Goal: Task Accomplishment & Management: Complete application form

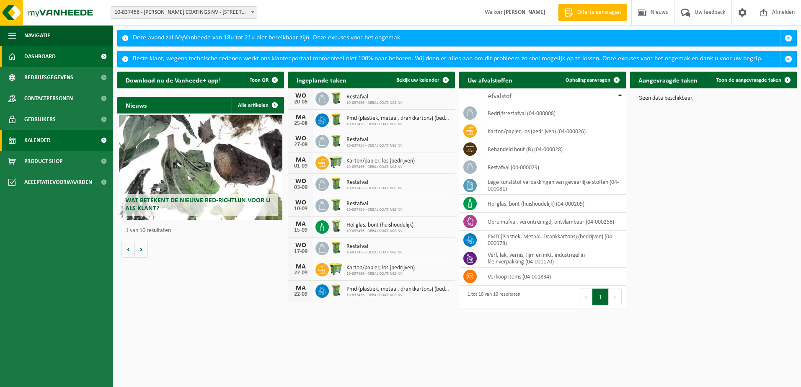
click at [40, 136] on span "Kalender" at bounding box center [37, 140] width 26 height 21
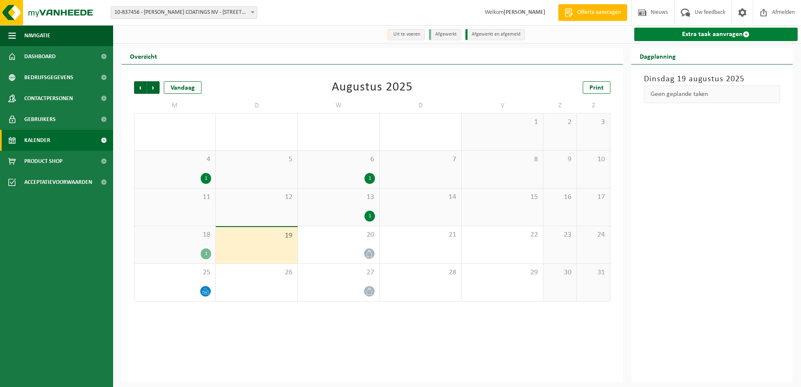
click at [692, 36] on link "Extra taak aanvragen" at bounding box center [716, 34] width 164 height 13
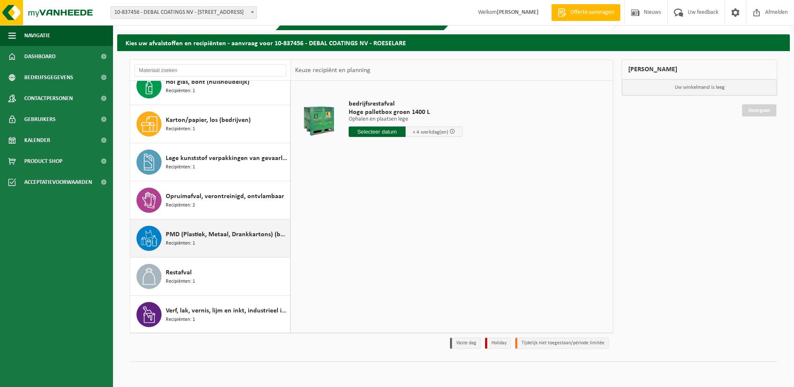
scroll to position [91, 0]
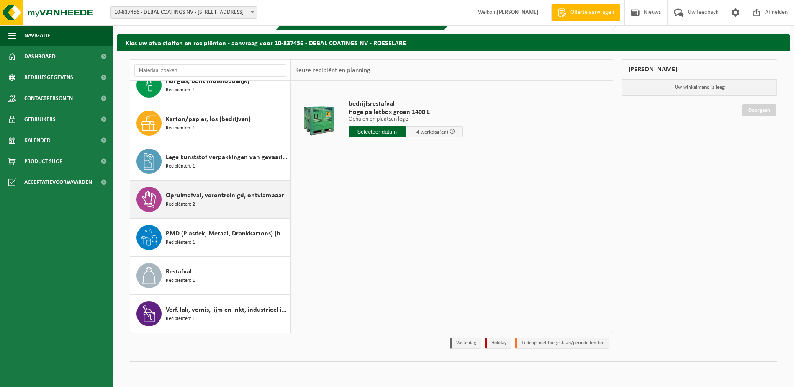
click at [177, 198] on span "Opruimafval, verontreinigd, ontvlambaar" at bounding box center [225, 196] width 119 height 10
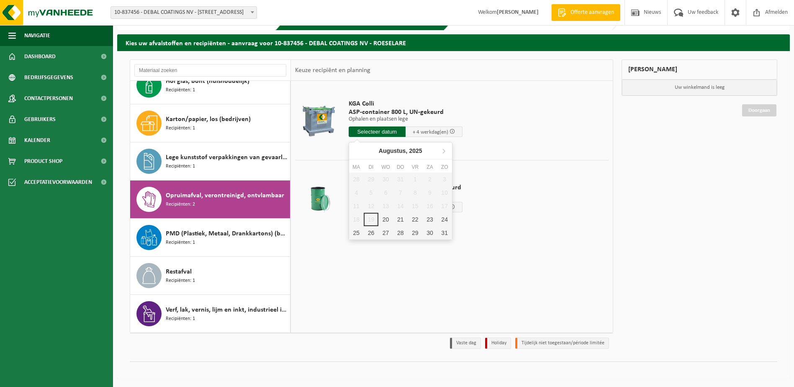
click at [367, 130] on input "text" at bounding box center [377, 131] width 57 height 10
click at [371, 233] on div "26" at bounding box center [371, 232] width 15 height 13
type input "Van 2025-08-26"
type input "2025-08-26"
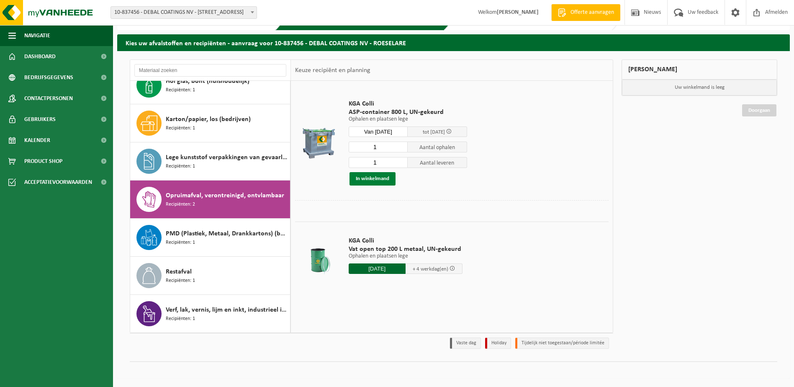
click at [368, 178] on button "In winkelmand" at bounding box center [373, 178] width 46 height 13
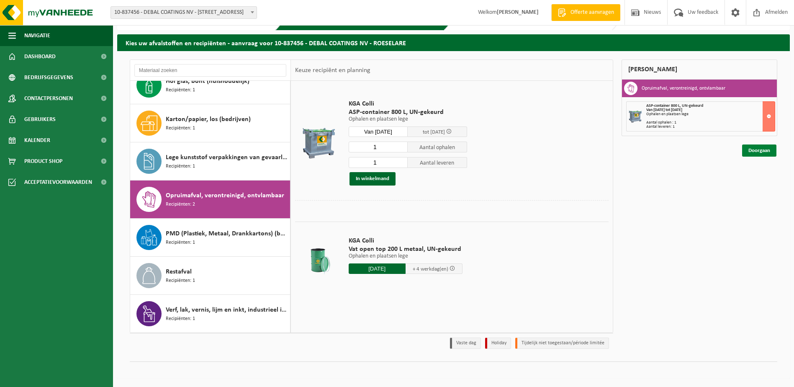
click at [754, 149] on link "Doorgaan" at bounding box center [759, 150] width 34 height 12
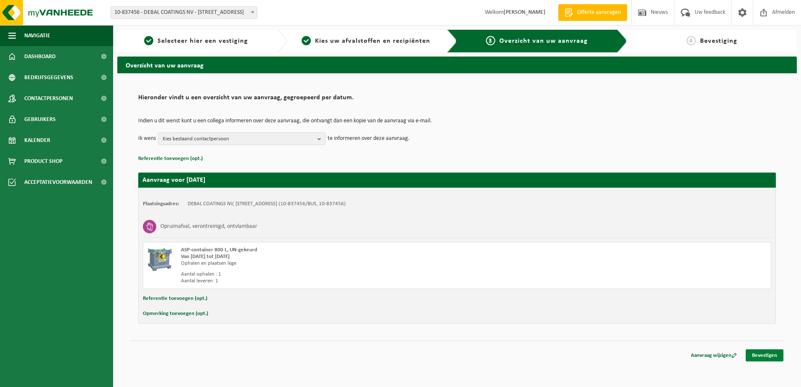
click at [768, 353] on link "Bevestigen" at bounding box center [764, 355] width 38 height 12
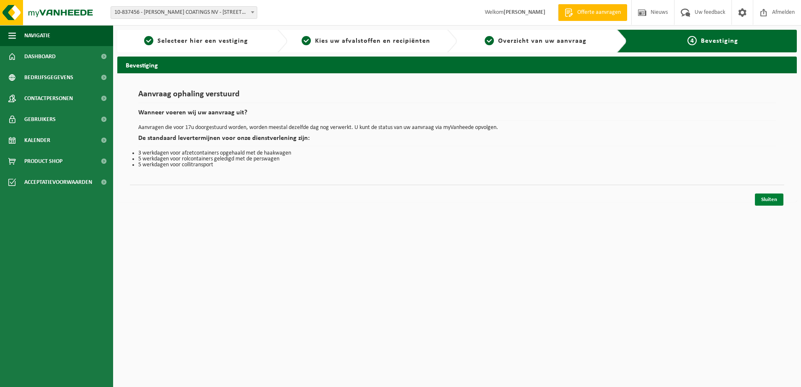
click at [765, 201] on link "Sluiten" at bounding box center [769, 199] width 28 height 12
